Goal: Find specific page/section: Find specific page/section

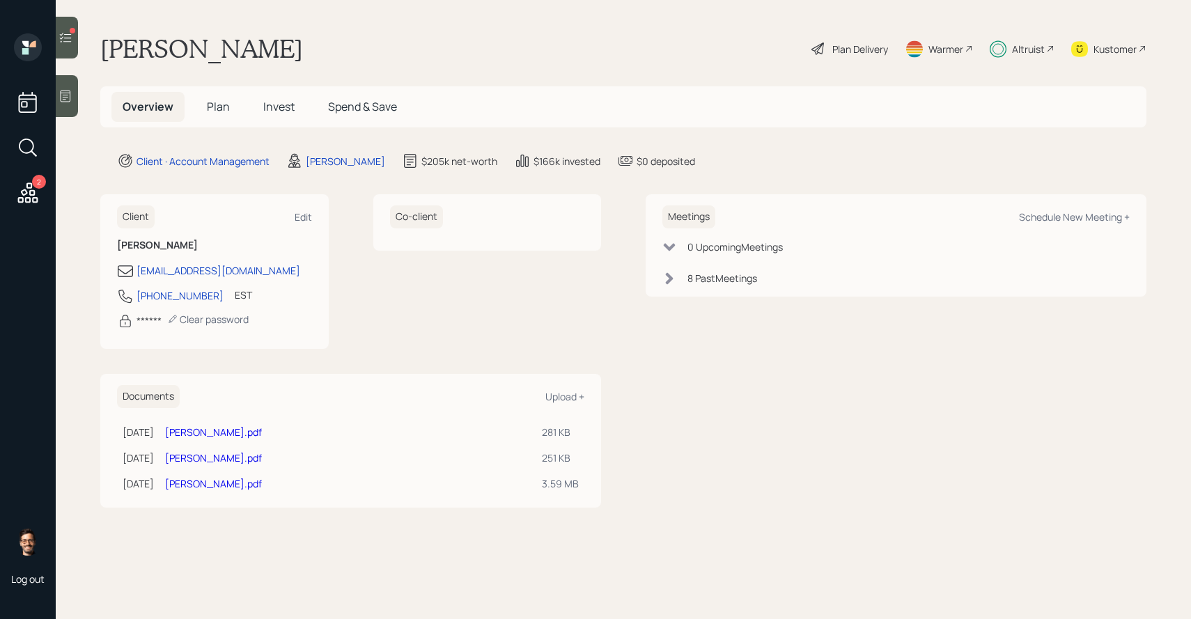
click at [272, 102] on span "Invest" at bounding box center [278, 106] width 31 height 15
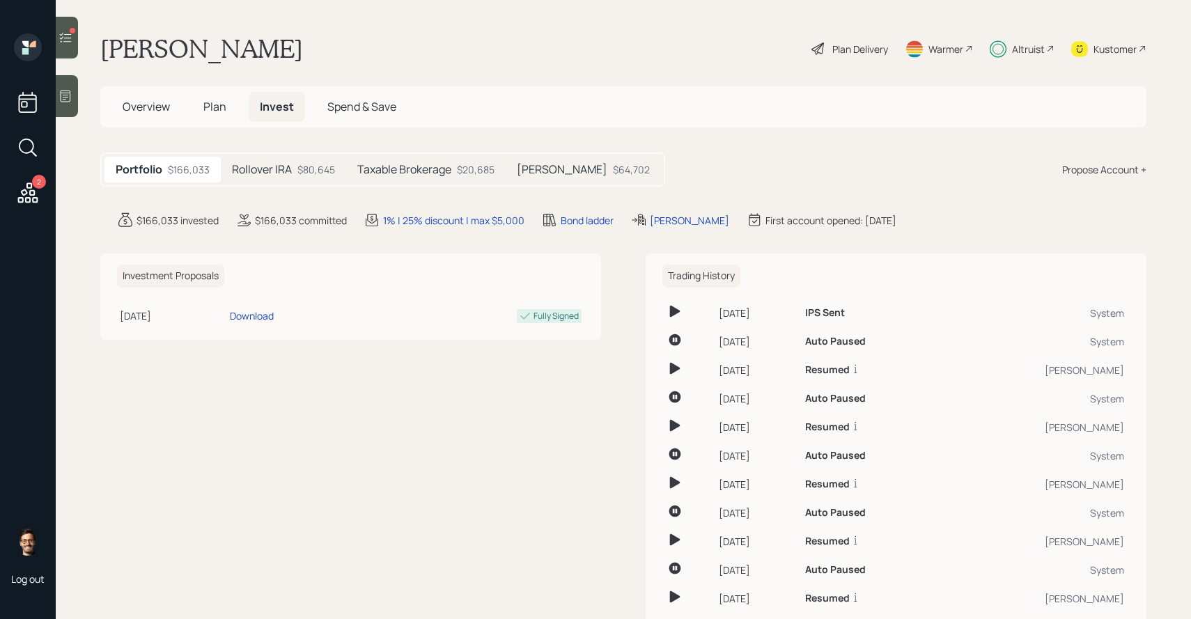
click at [221, 115] on h5 "Plan" at bounding box center [214, 107] width 45 height 30
